Goal: Task Accomplishment & Management: Manage account settings

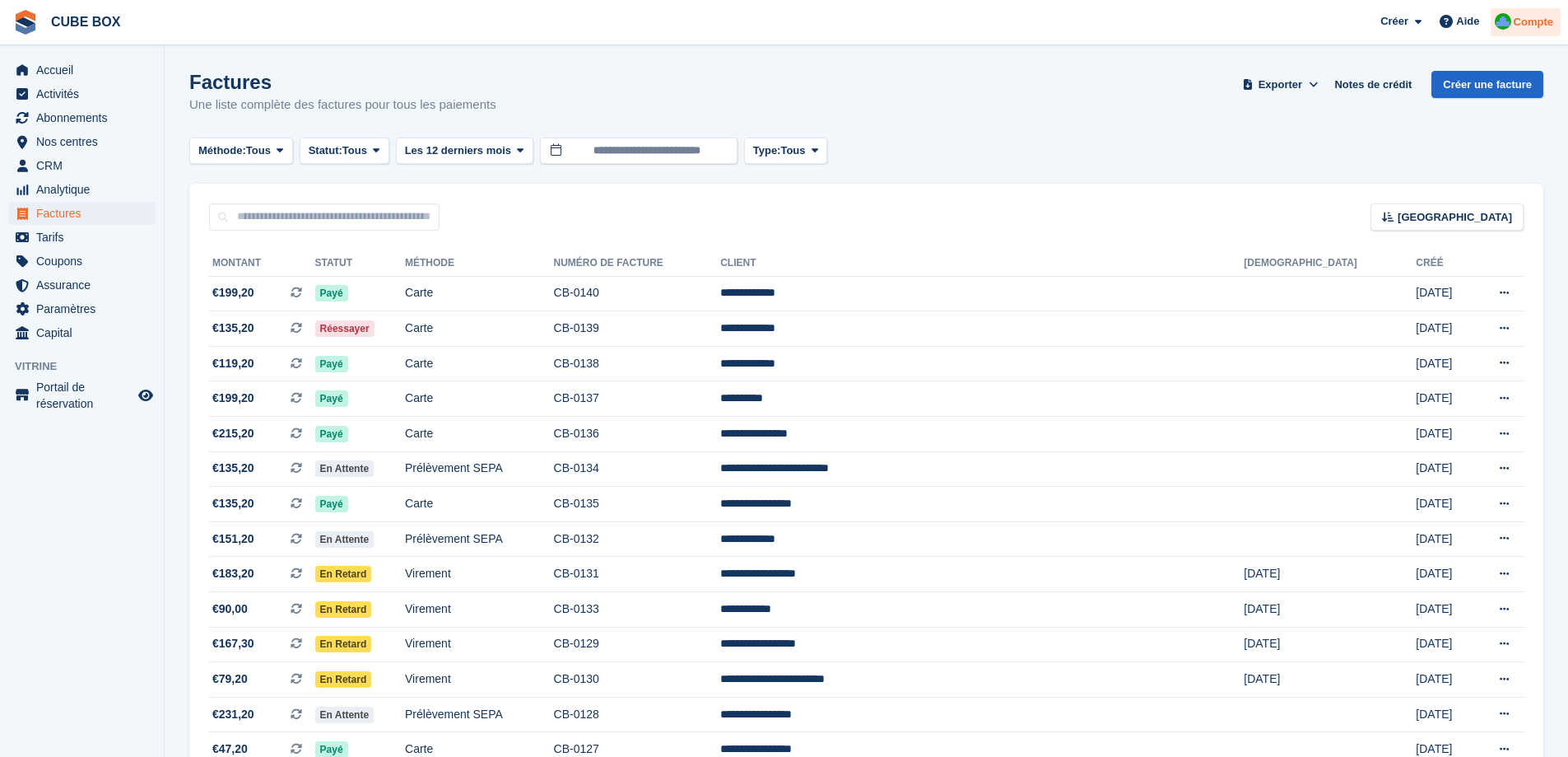
click at [1520, 15] on span "Compte" at bounding box center [1533, 22] width 40 height 16
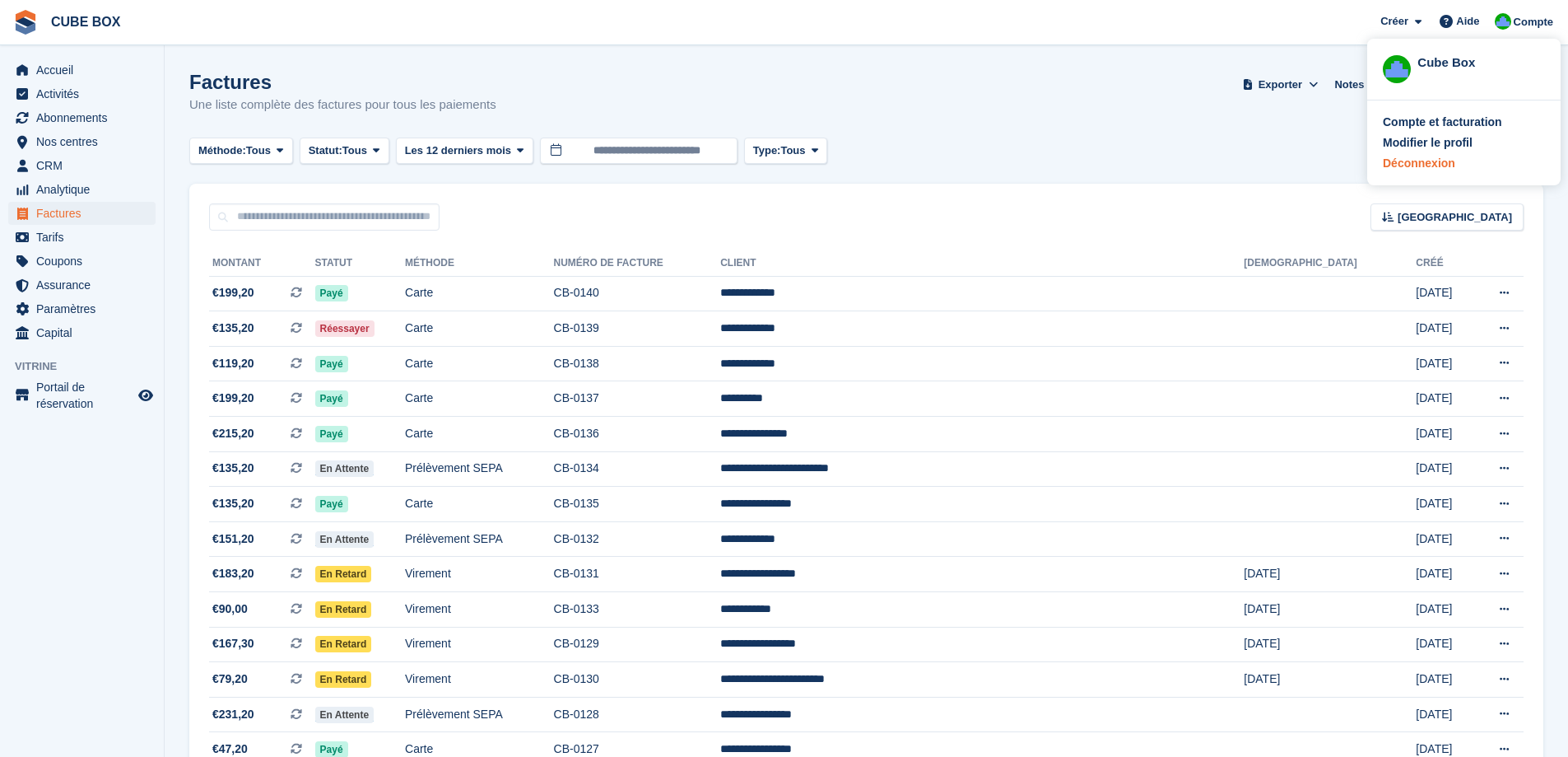
click at [1443, 164] on div "Déconnexion" at bounding box center [1418, 163] width 73 height 17
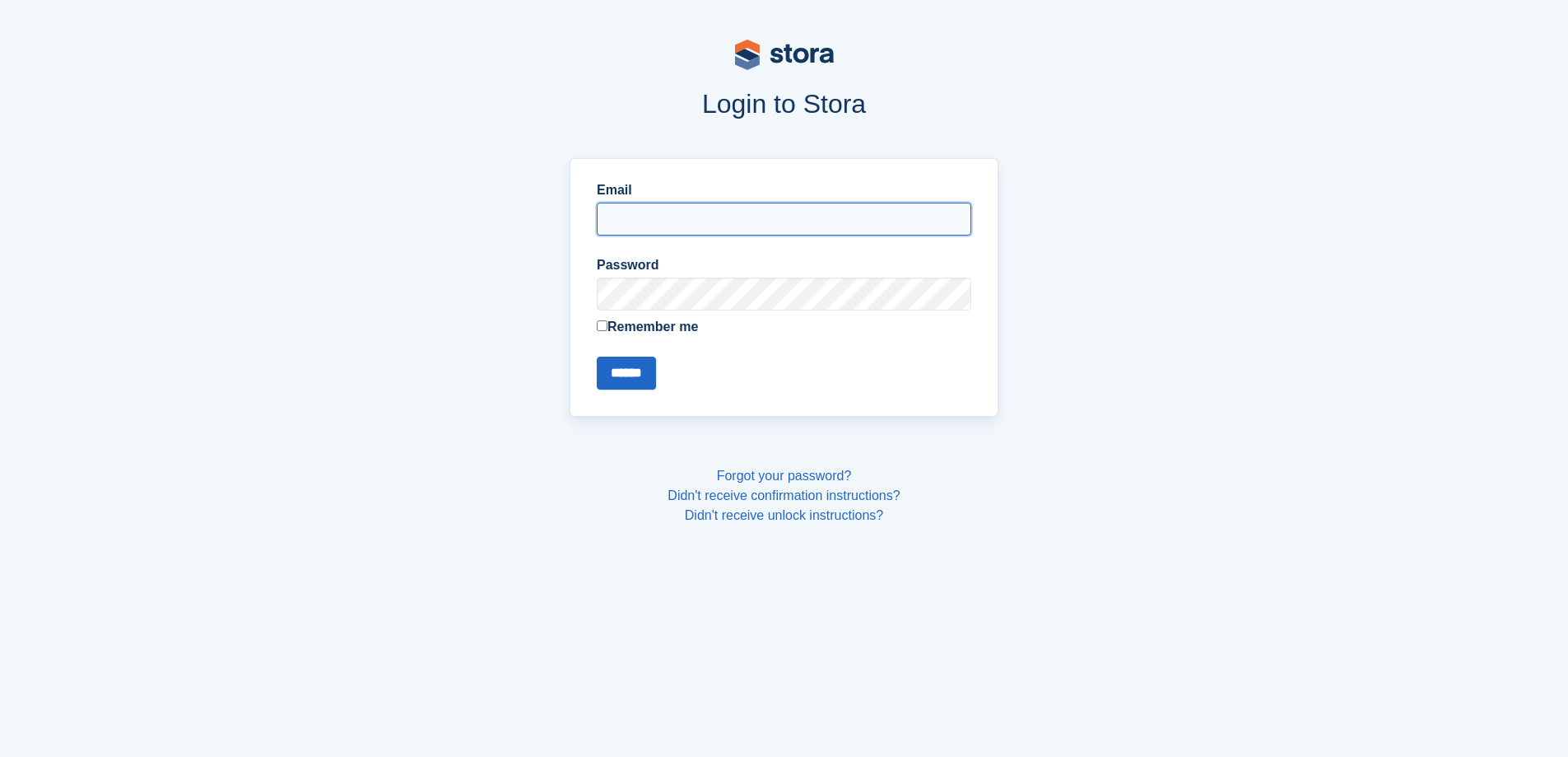
type input "**********"
click at [628, 374] on input "******" at bounding box center [626, 373] width 59 height 33
